Goal: Check status

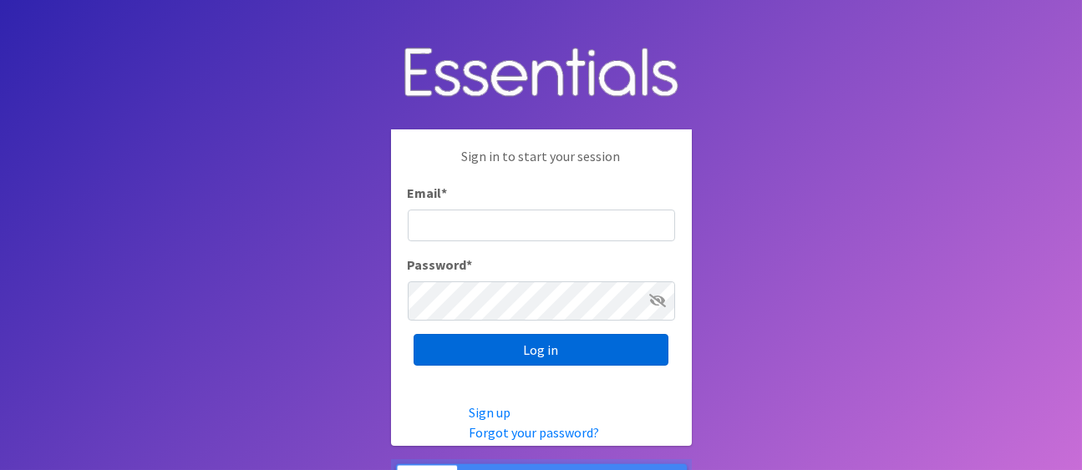
type input "[PERSON_NAME][EMAIL_ADDRESS][DOMAIN_NAME]"
click at [606, 352] on input "Log in" at bounding box center [540, 350] width 255 height 32
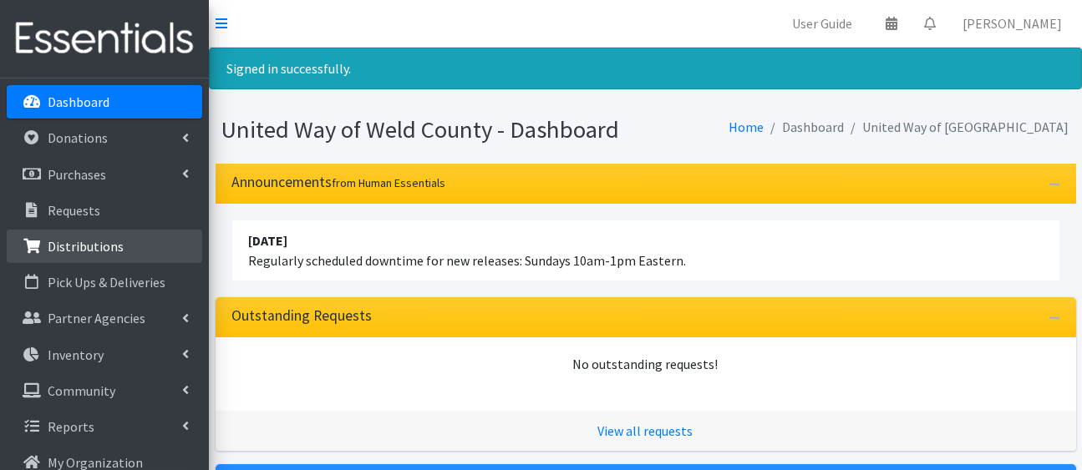
click at [89, 255] on p "Distributions" at bounding box center [86, 246] width 76 height 17
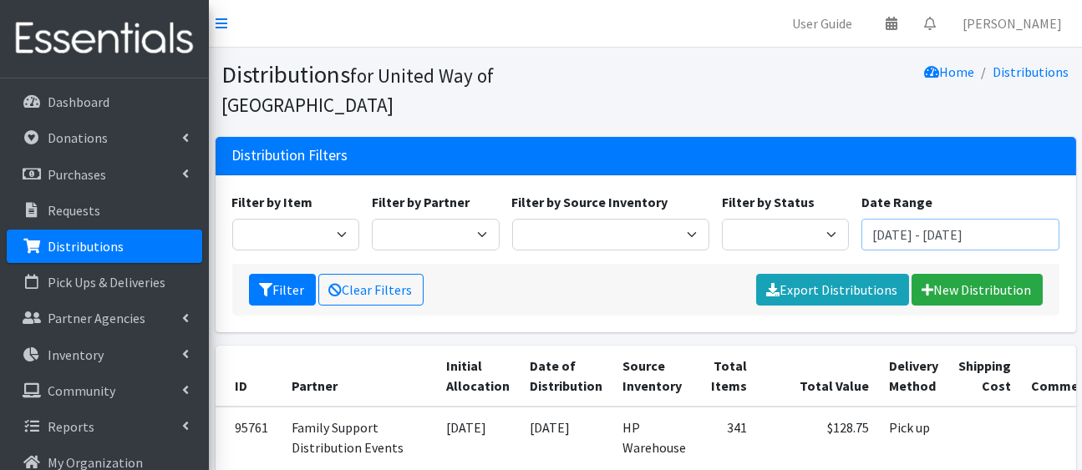
click at [944, 251] on input "July 16, 2025 - October 16, 2025" at bounding box center [959, 235] width 197 height 32
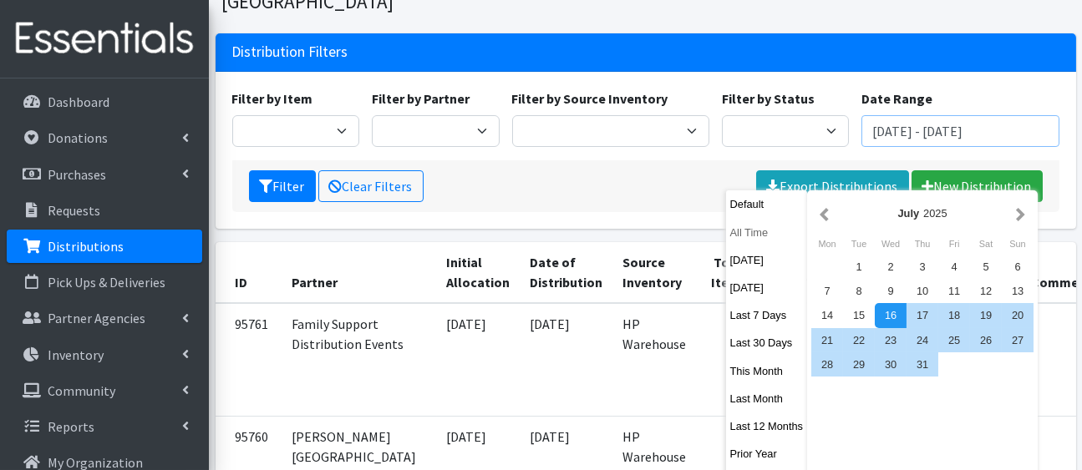
scroll to position [185, 0]
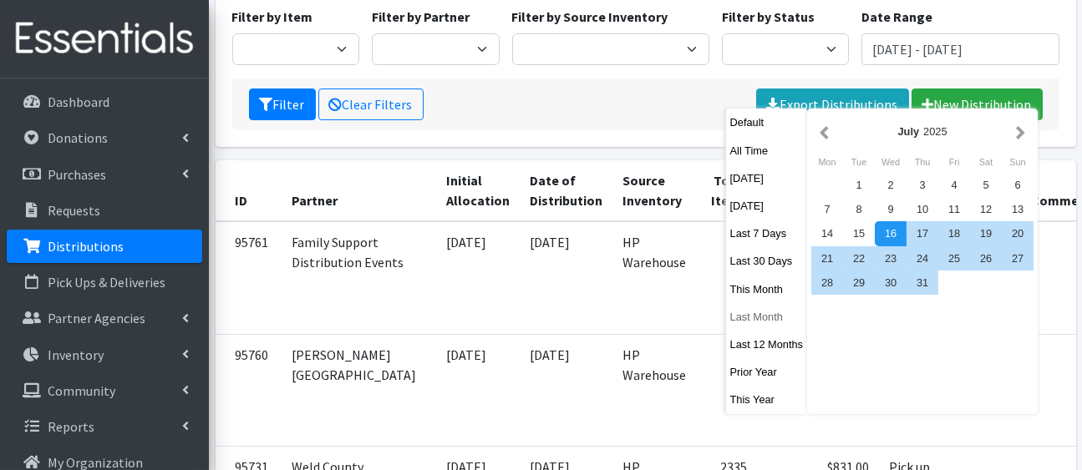
click at [773, 329] on button "Last Month" at bounding box center [767, 317] width 82 height 24
type input "August 1, 2025 - August 31, 2025"
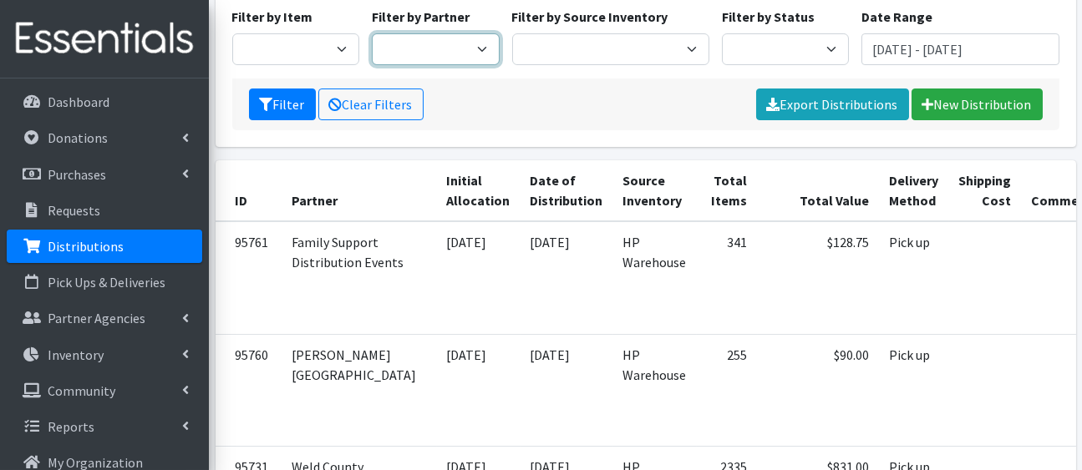
click at [480, 65] on select "Ann K Heiman Elementary Araceli Calderon Arty's Pantry at AIMS Aurora Medina wi…" at bounding box center [436, 49] width 128 height 32
select select "2040"
click at [374, 65] on select "Ann K Heiman Elementary Araceli Calderon Arty's Pantry at AIMS Aurora Medina wi…" at bounding box center [436, 49] width 128 height 32
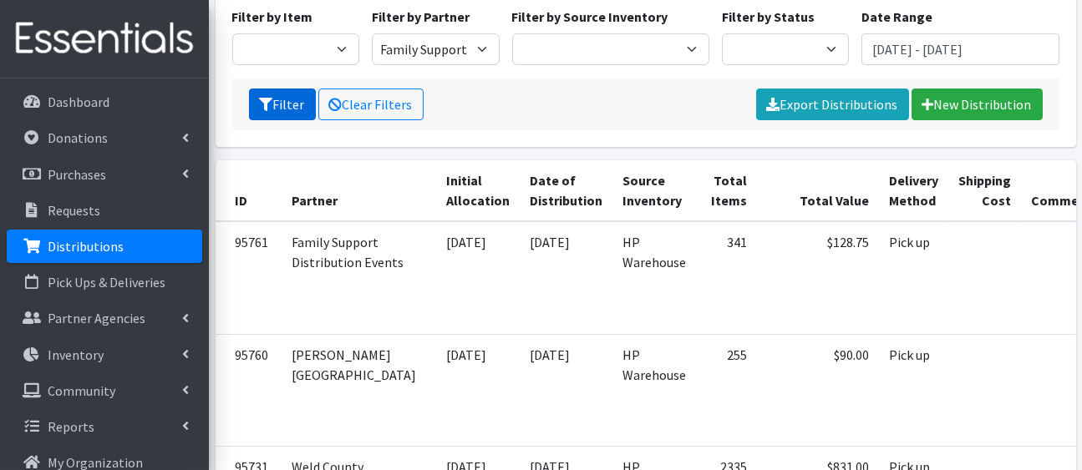
click at [316, 120] on button "Filter" at bounding box center [282, 105] width 67 height 32
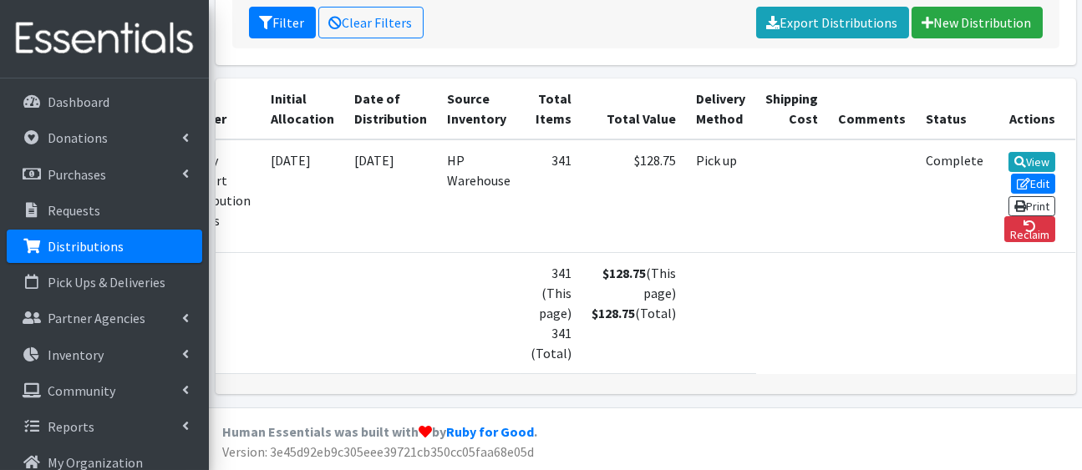
scroll to position [0, 274]
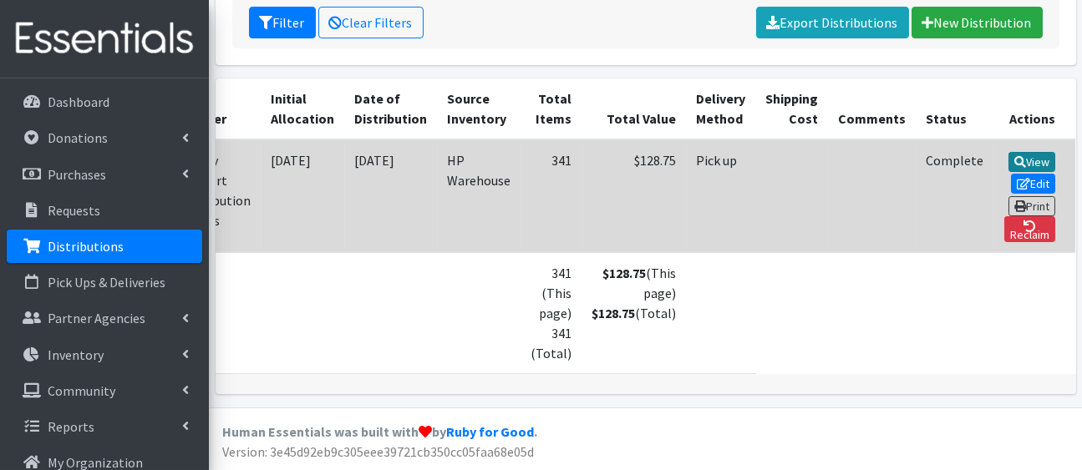
click at [1012, 152] on link "View" at bounding box center [1032, 162] width 48 height 20
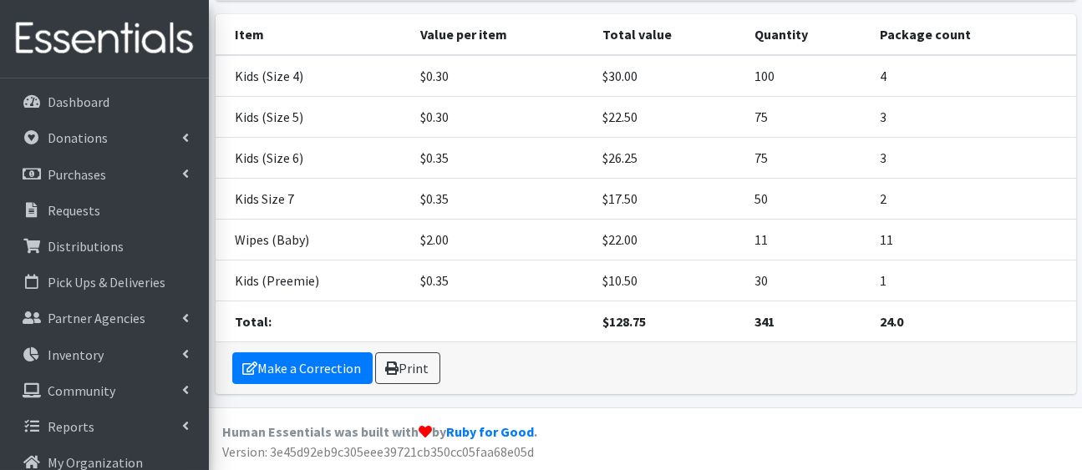
scroll to position [278, 0]
